Goal: Navigation & Orientation: Find specific page/section

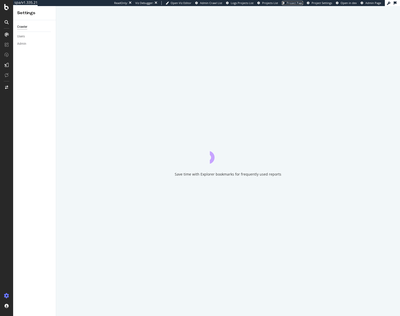
click at [294, 3] on span "Project Page" at bounding box center [294, 3] width 16 height 4
